Goal: Find specific page/section: Find specific page/section

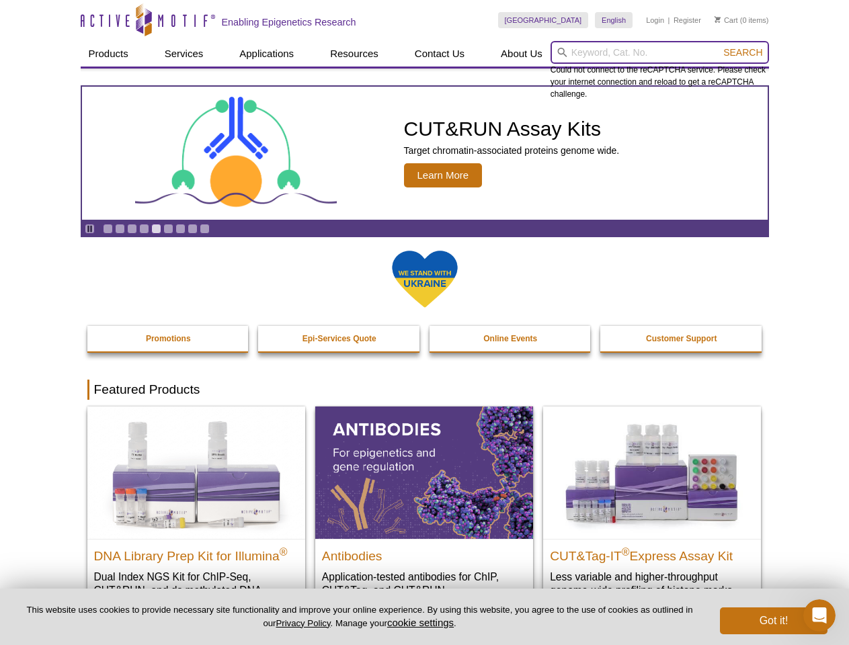
click at [659, 52] on input "search" at bounding box center [659, 52] width 218 height 23
click at [743, 52] on span "Search" at bounding box center [742, 52] width 39 height 11
click at [89, 229] on icon "Pause" at bounding box center [89, 228] width 9 height 9
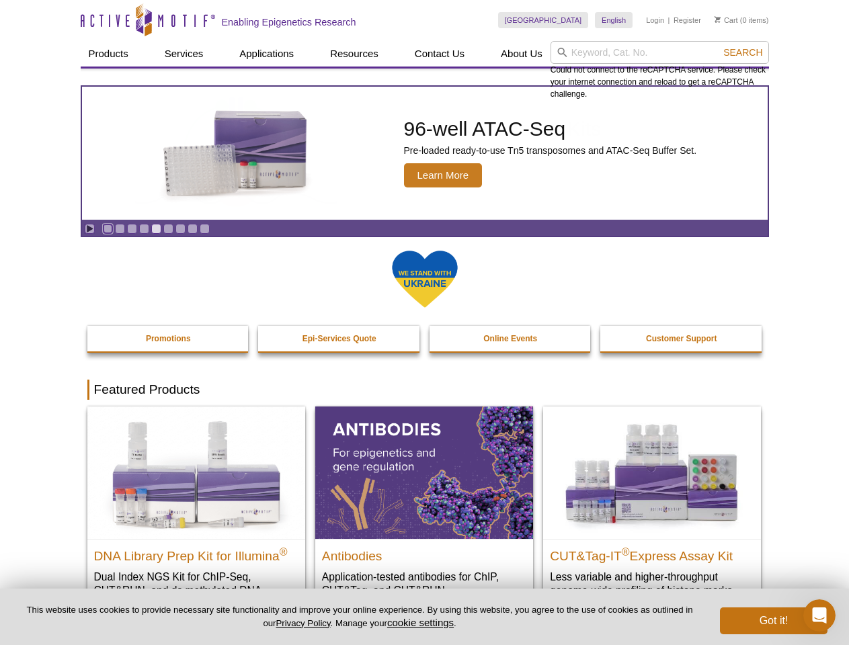
click at [108, 229] on link "Go to slide 1" at bounding box center [108, 229] width 10 height 10
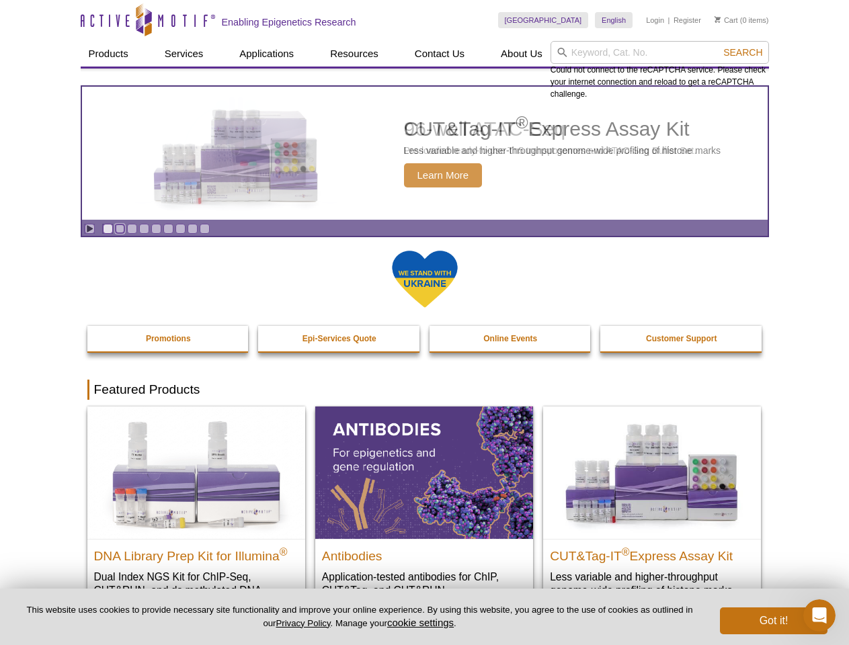
click at [120, 229] on link "Go to slide 2" at bounding box center [120, 229] width 10 height 10
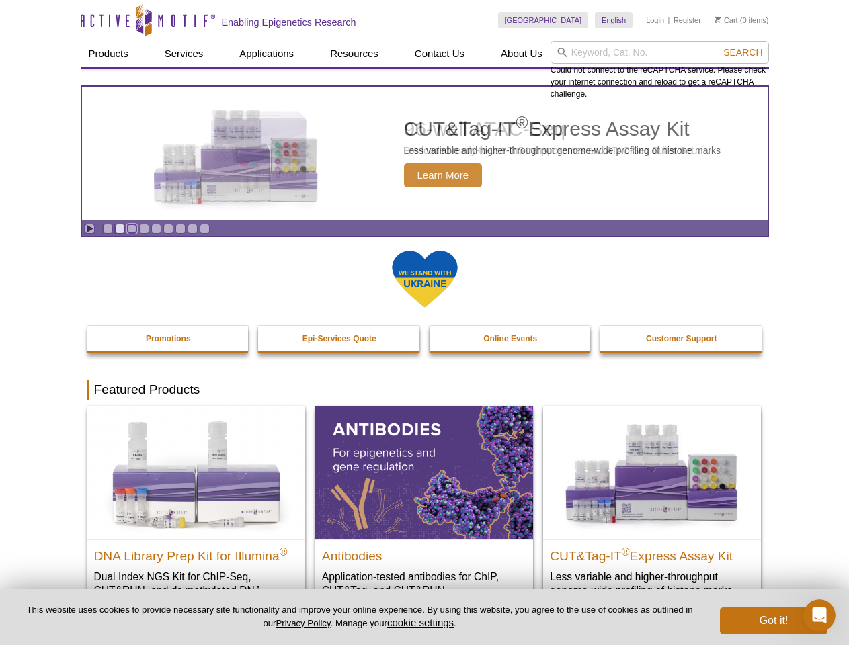
click at [132, 229] on link "Go to slide 3" at bounding box center [132, 229] width 10 height 10
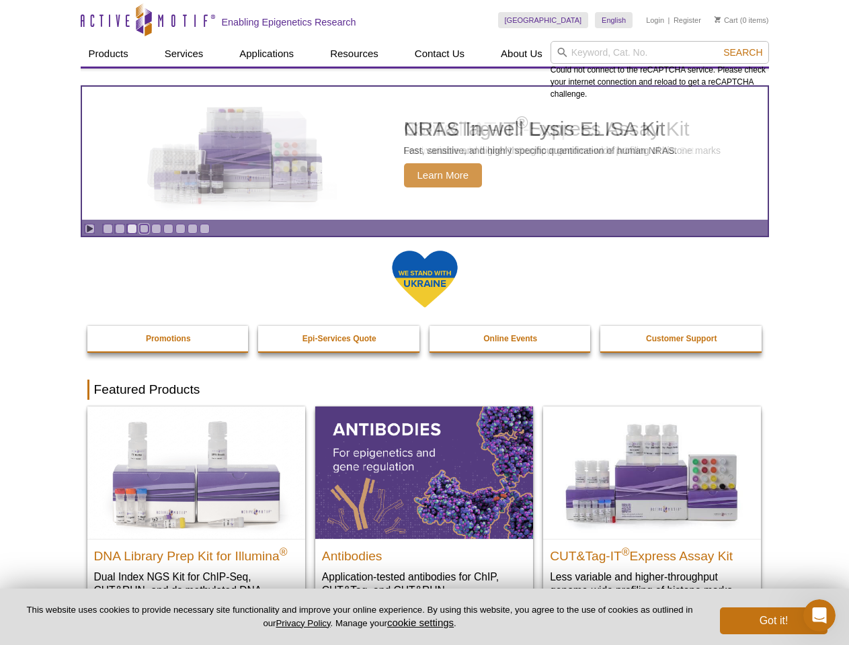
click at [144, 229] on link "Go to slide 4" at bounding box center [144, 229] width 10 height 10
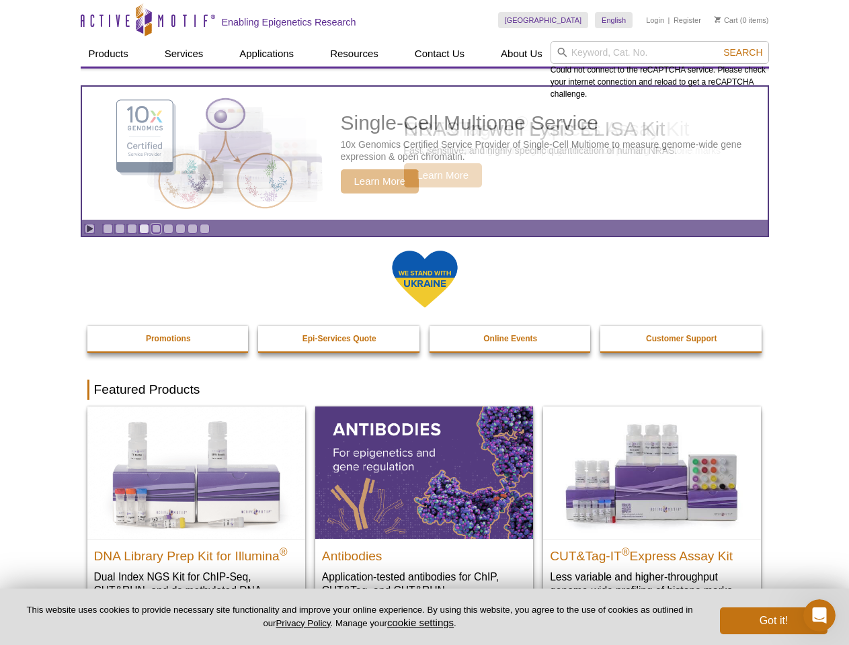
click at [156, 229] on link "Go to slide 5" at bounding box center [156, 229] width 10 height 10
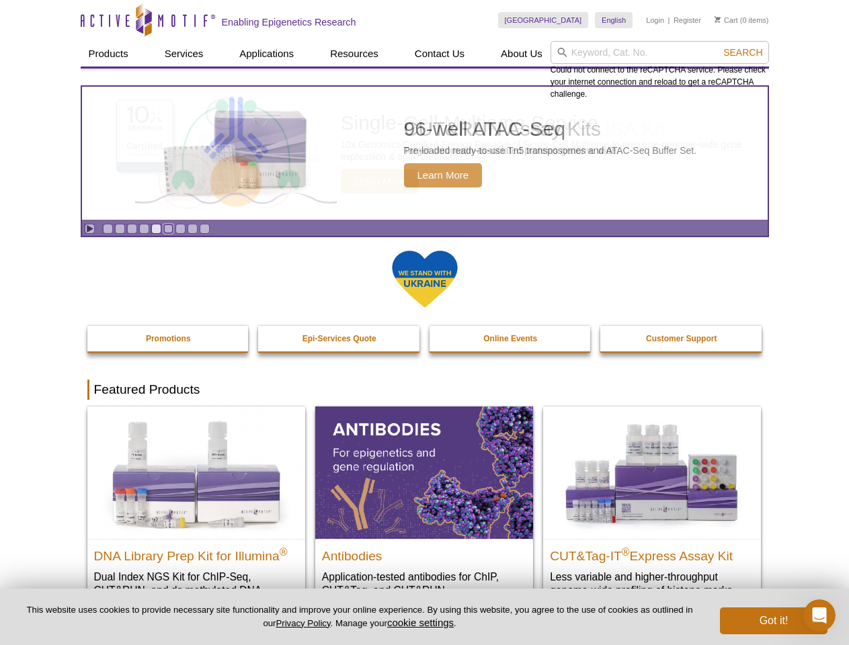
click at [168, 229] on link "Go to slide 6" at bounding box center [168, 229] width 10 height 10
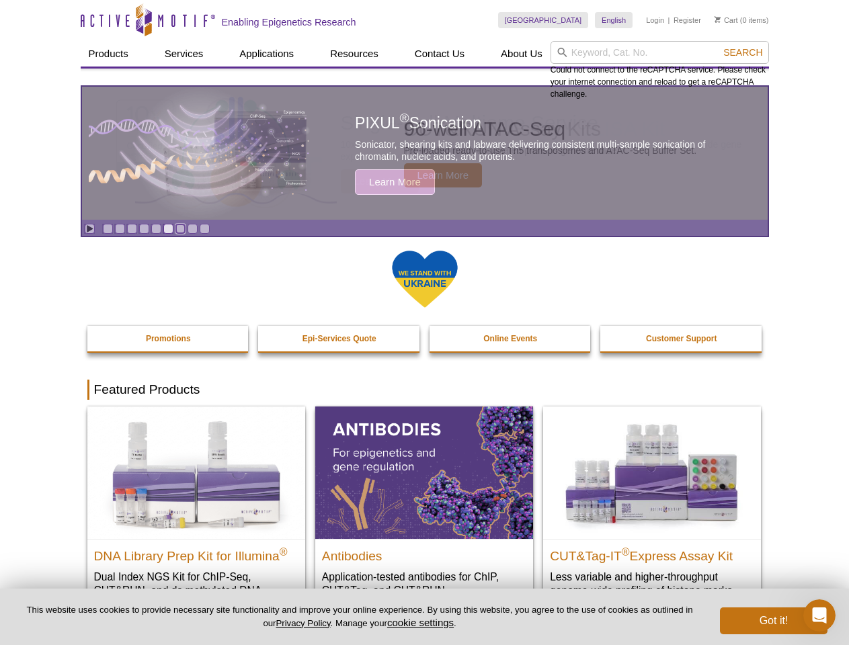
click at [180, 229] on link "Go to slide 7" at bounding box center [180, 229] width 10 height 10
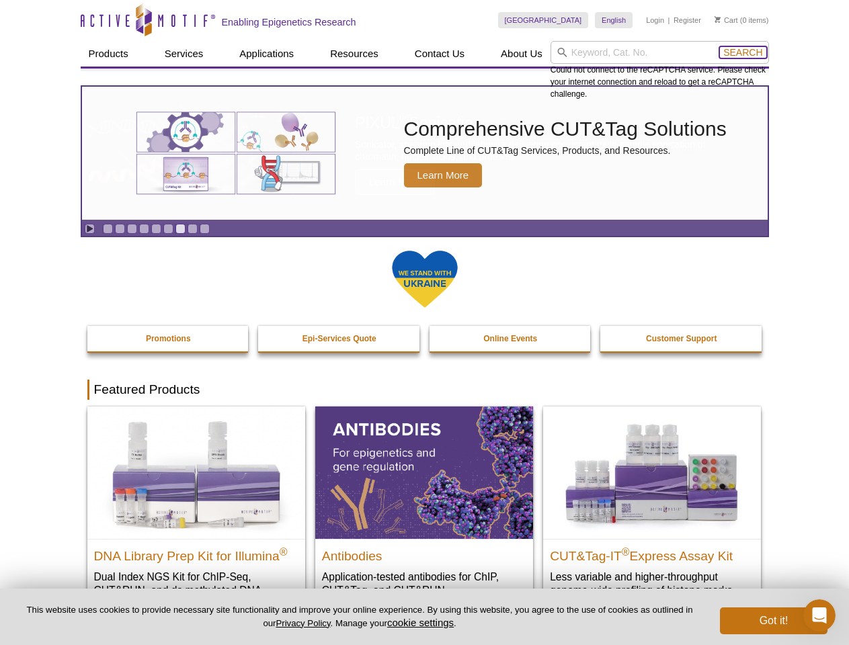
click at [743, 52] on span "Search" at bounding box center [742, 52] width 39 height 11
